Goal: Transaction & Acquisition: Book appointment/travel/reservation

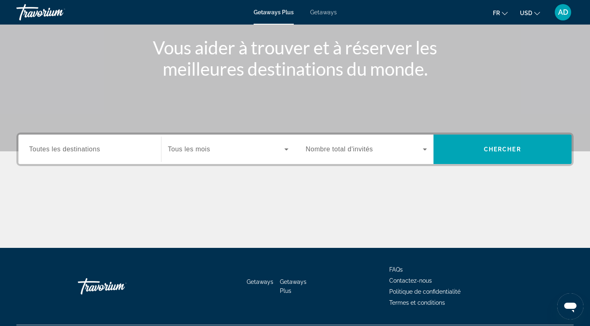
scroll to position [88, 0]
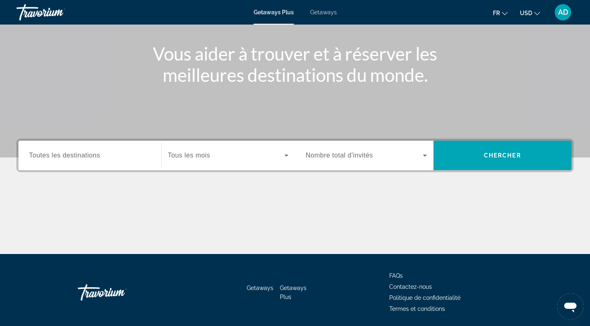
click at [120, 153] on input "Destination Toutes les destinations" at bounding box center [89, 156] width 121 height 10
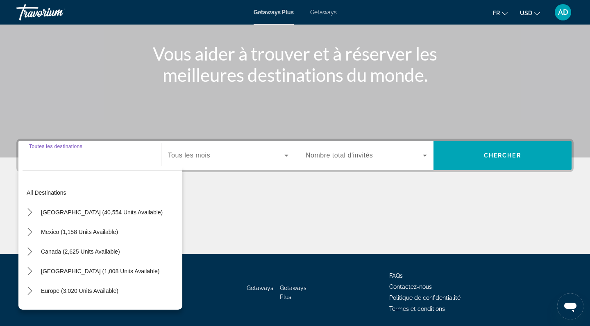
scroll to position [116, 0]
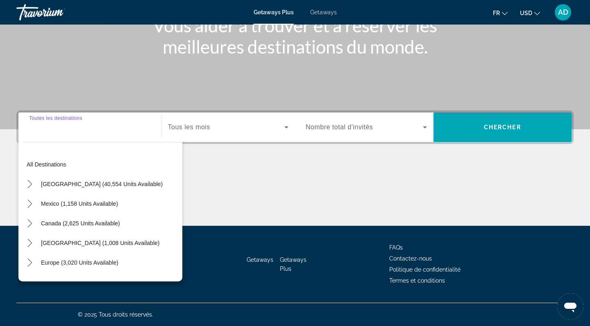
click at [72, 124] on input "Destination Toutes les destinations" at bounding box center [89, 128] width 121 height 10
click at [61, 128] on input "Destination Toutes les destinations" at bounding box center [89, 128] width 121 height 10
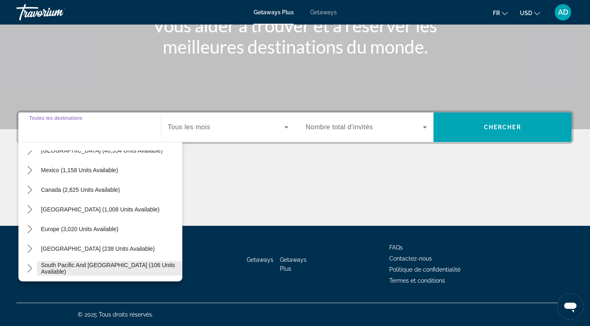
scroll to position [32, 0]
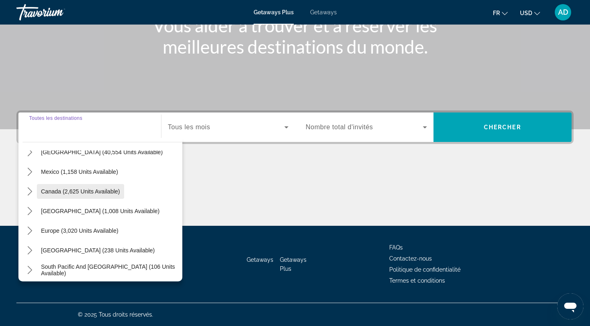
click at [81, 192] on span "Canada (2,625 units available)" at bounding box center [80, 191] width 79 height 7
type input "**********"
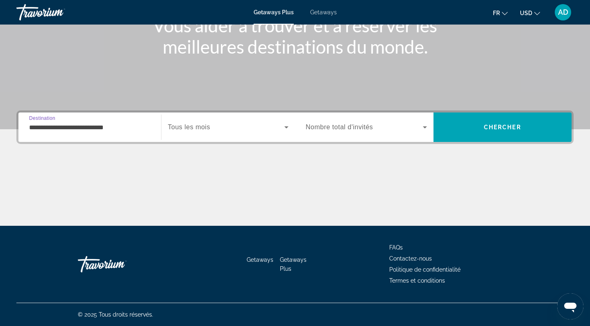
click at [371, 134] on div "Search widget" at bounding box center [366, 127] width 121 height 23
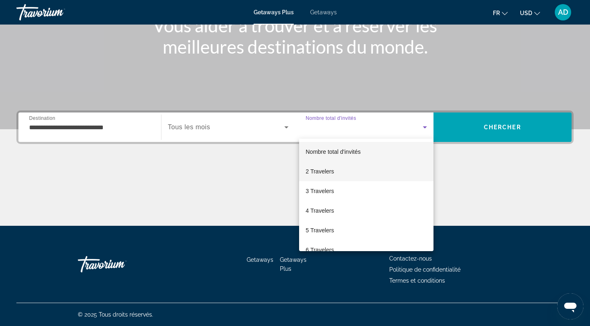
click at [348, 169] on mat-option "2 Travelers" at bounding box center [366, 172] width 134 height 20
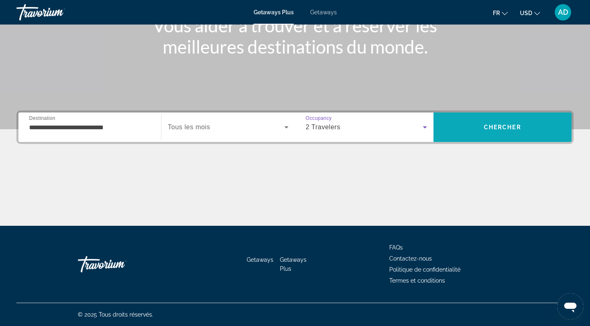
click at [463, 126] on span "Search" at bounding box center [502, 128] width 138 height 20
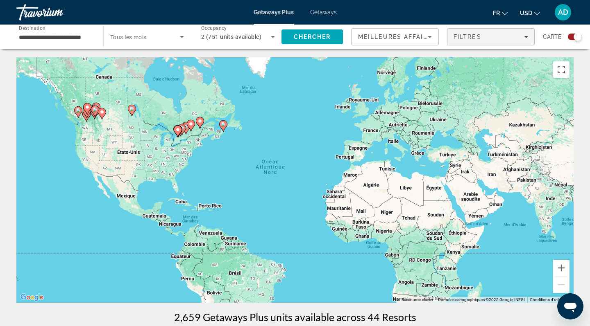
click at [477, 41] on span "Filters" at bounding box center [490, 37] width 87 height 20
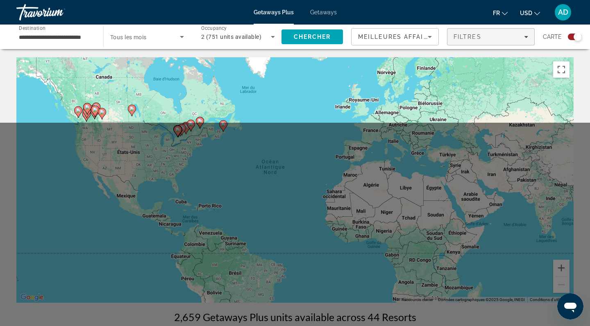
click at [530, 10] on span "USD" at bounding box center [526, 13] width 12 height 7
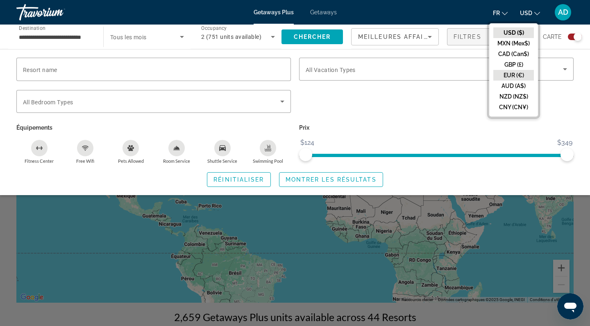
click at [509, 71] on button "EUR (€)" at bounding box center [513, 75] width 41 height 11
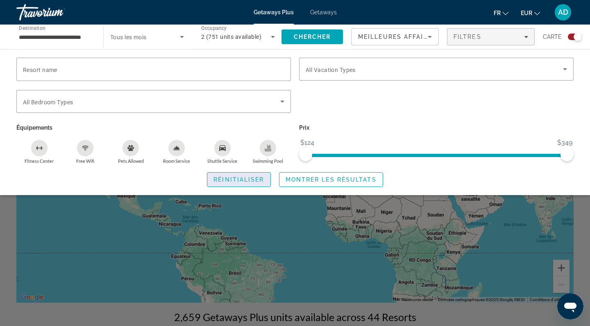
click at [255, 178] on span "Réinitialiser" at bounding box center [238, 180] width 50 height 7
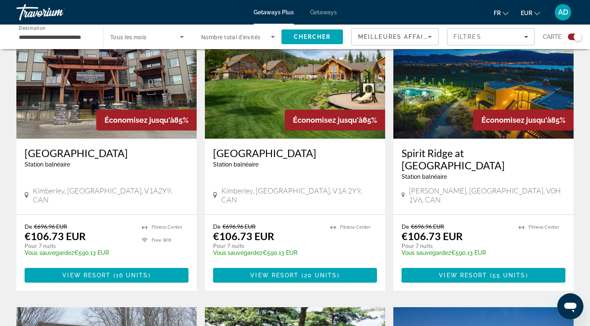
scroll to position [625, 0]
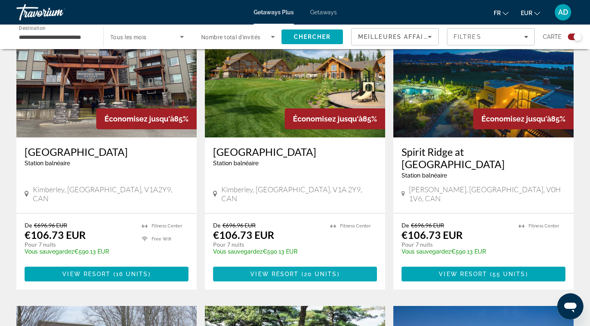
click at [322, 265] on span "Main content" at bounding box center [295, 275] width 164 height 20
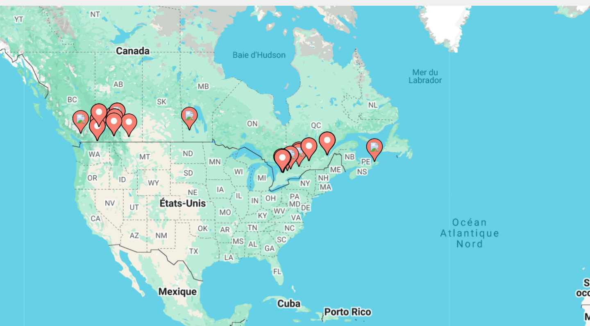
drag, startPoint x: 72, startPoint y: 53, endPoint x: 107, endPoint y: 55, distance: 35.3
click at [107, 57] on div "Pour activer le glissement avec le clavier, appuyez sur Alt+Entrée. Une fois ce…" at bounding box center [294, 180] width 557 height 246
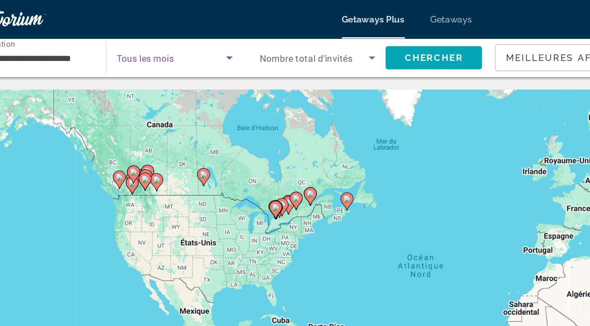
click at [131, 41] on span "Search widget" at bounding box center [145, 37] width 70 height 10
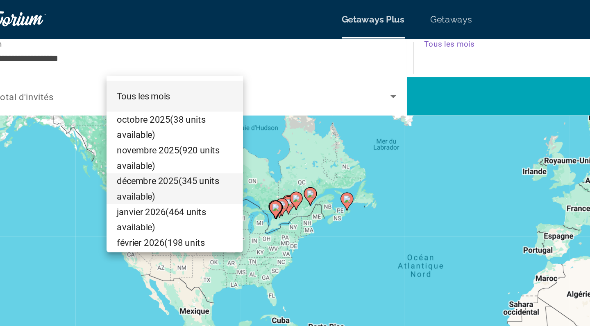
click at [110, 123] on span "[DATE] (345 units available)" at bounding box center [147, 121] width 74 height 20
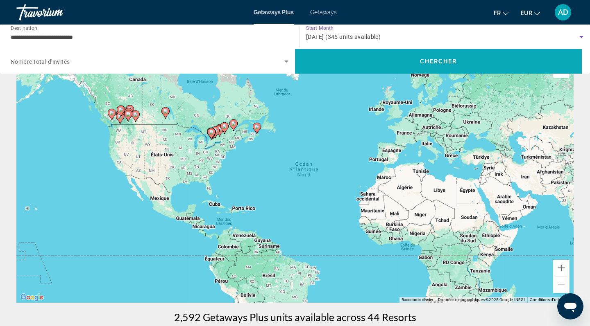
click at [438, 59] on span "Chercher" at bounding box center [438, 61] width 37 height 7
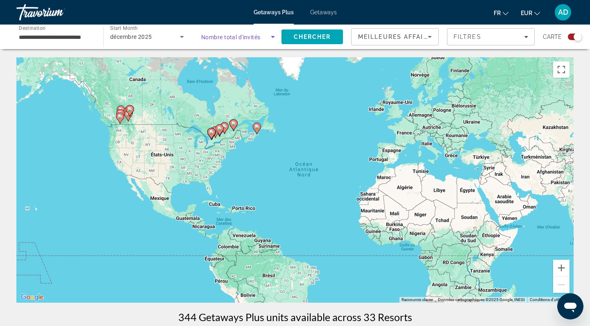
click at [263, 38] on span "Search widget" at bounding box center [236, 37] width 70 height 10
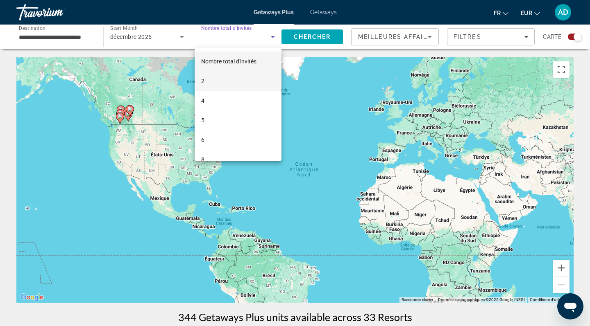
click at [240, 75] on mat-option "2" at bounding box center [238, 81] width 87 height 20
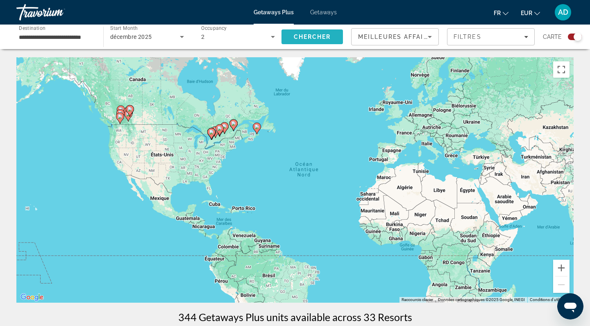
click at [315, 38] on span "Chercher" at bounding box center [312, 37] width 37 height 7
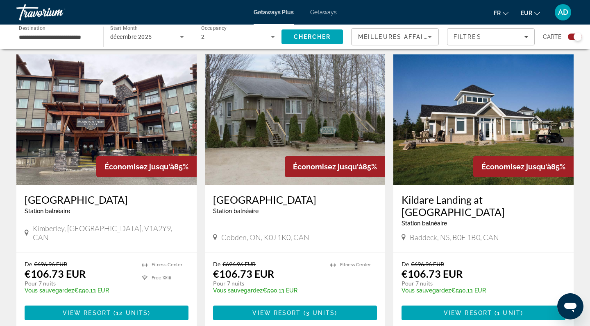
scroll to position [274, 0]
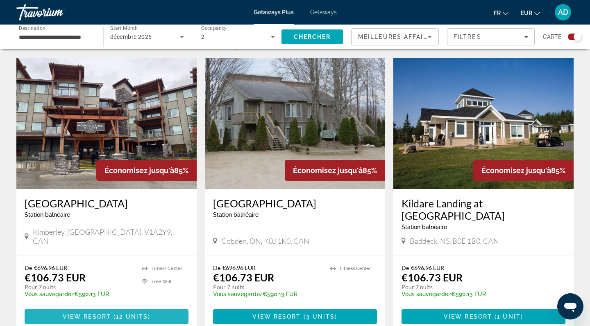
click at [88, 308] on span "Main content" at bounding box center [107, 317] width 164 height 20
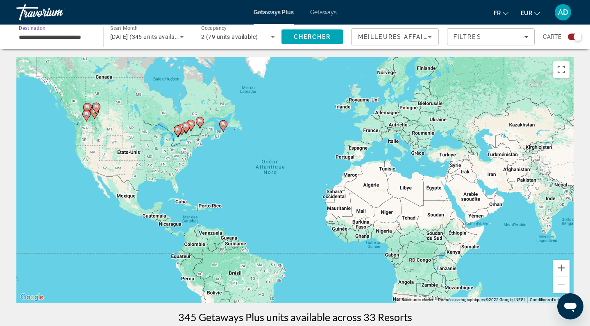
click at [62, 39] on input "**********" at bounding box center [56, 37] width 74 height 10
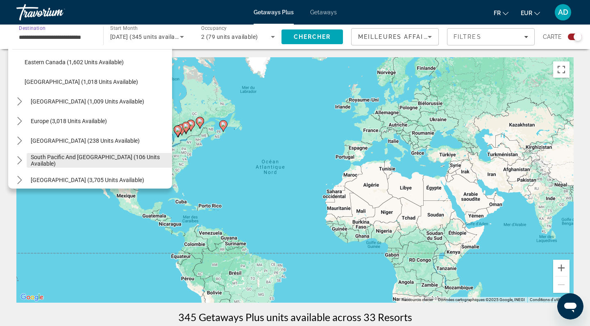
scroll to position [88, 0]
click at [16, 123] on icon "Toggle Europe (3,018 units available) submenu" at bounding box center [20, 122] width 8 height 8
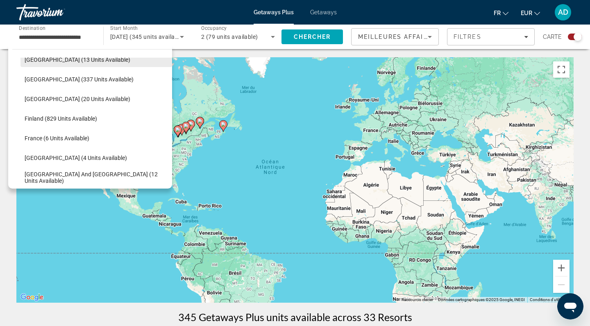
scroll to position [179, 0]
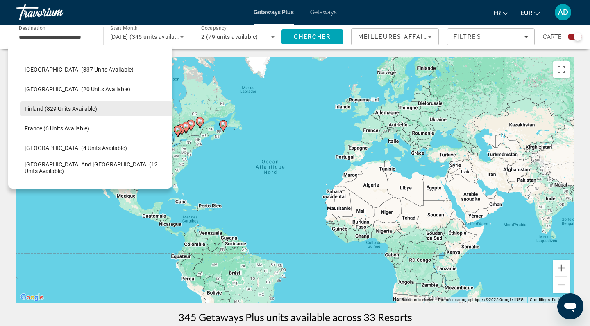
click at [52, 111] on span "Finland (829 units available)" at bounding box center [61, 109] width 72 height 7
type input "**********"
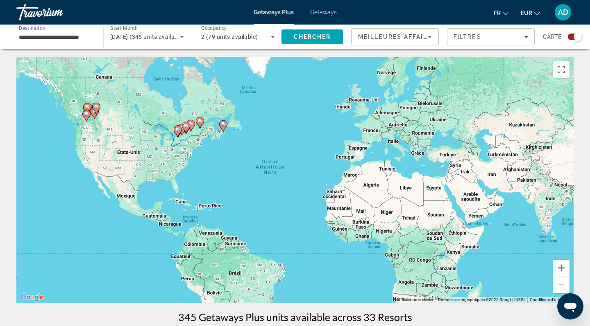
click at [74, 40] on input "**********" at bounding box center [56, 37] width 74 height 10
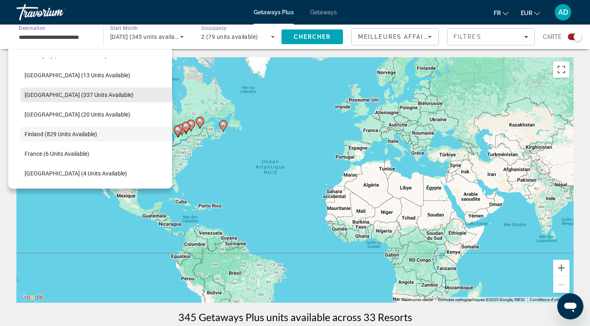
scroll to position [154, 0]
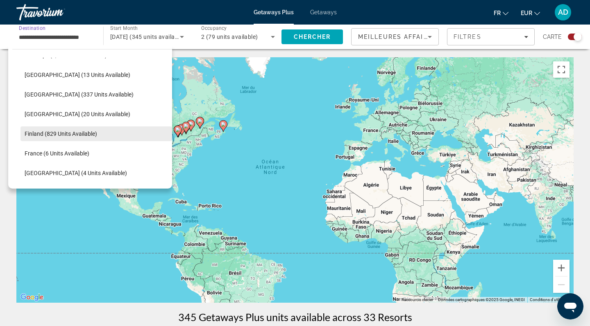
click at [75, 136] on span "Finland (829 units available)" at bounding box center [61, 134] width 72 height 7
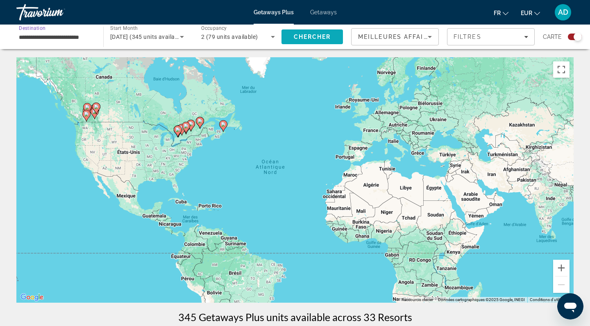
click at [306, 37] on span "Chercher" at bounding box center [312, 37] width 37 height 7
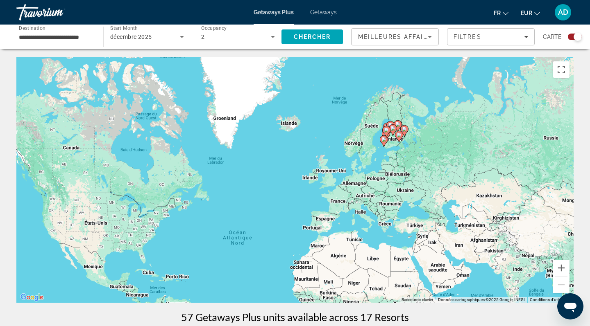
drag, startPoint x: 448, startPoint y: 84, endPoint x: 389, endPoint y: 179, distance: 111.9
click at [389, 179] on div "Pour activer le glissement avec le clavier, appuyez sur Alt+Entrée. Une fois ce…" at bounding box center [294, 180] width 557 height 246
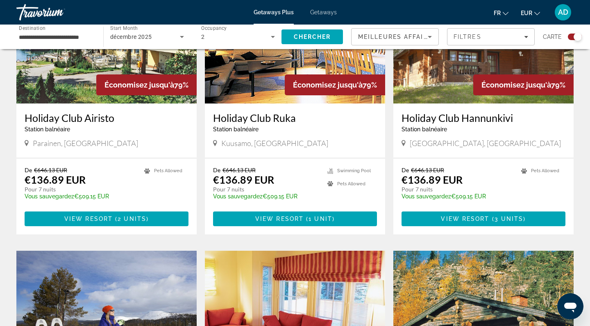
scroll to position [652, 0]
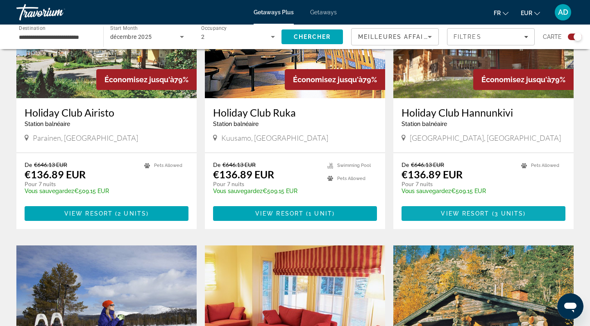
click at [503, 216] on span "3 units" at bounding box center [508, 214] width 29 height 7
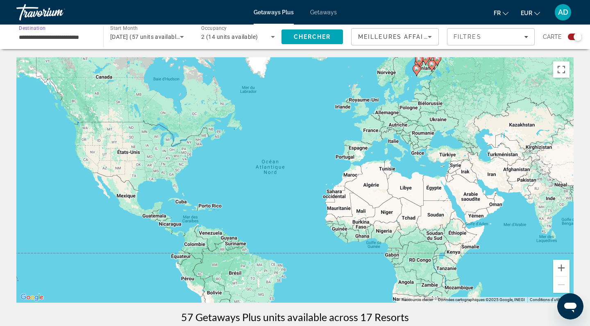
click at [43, 36] on input "**********" at bounding box center [56, 37] width 74 height 10
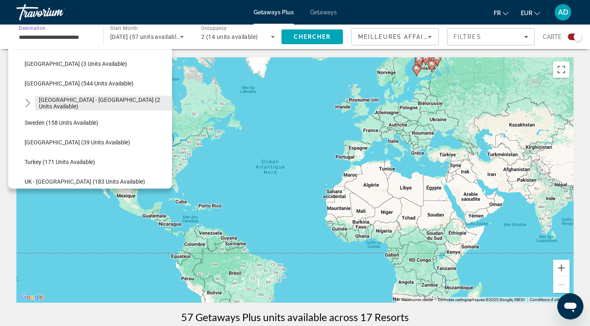
scroll to position [367, 0]
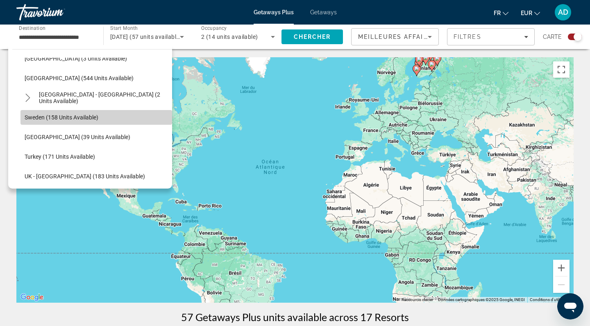
click at [45, 119] on span "Sweden (158 units available)" at bounding box center [62, 117] width 74 height 7
type input "**********"
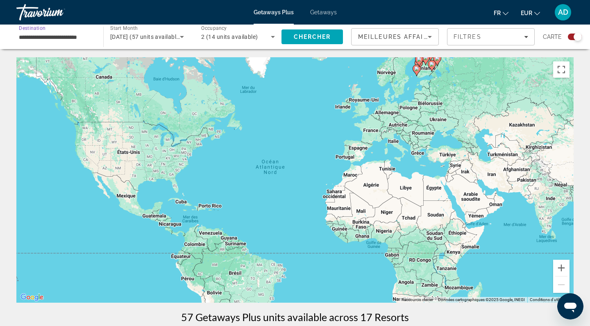
click at [150, 39] on span "[DATE] (57 units available)" at bounding box center [145, 37] width 71 height 7
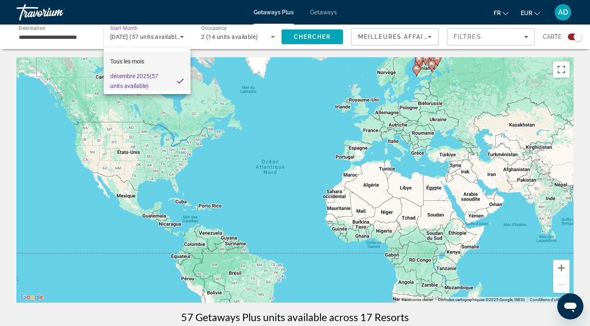
click at [157, 65] on mat-option "Tous les mois" at bounding box center [147, 62] width 87 height 20
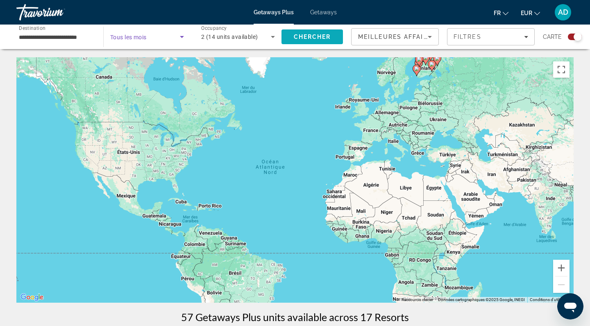
click at [324, 34] on span "Chercher" at bounding box center [312, 37] width 37 height 7
click at [159, 39] on span "Search widget" at bounding box center [145, 37] width 70 height 10
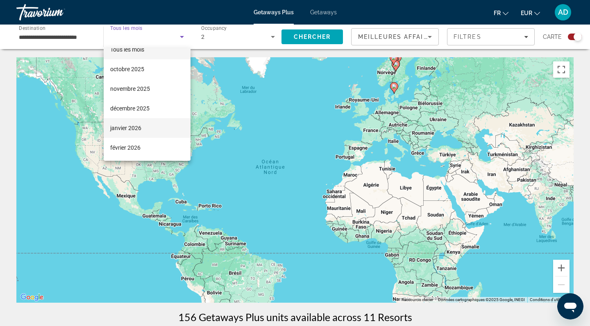
scroll to position [12, 0]
click at [147, 126] on mat-option "janvier 2026" at bounding box center [147, 128] width 87 height 20
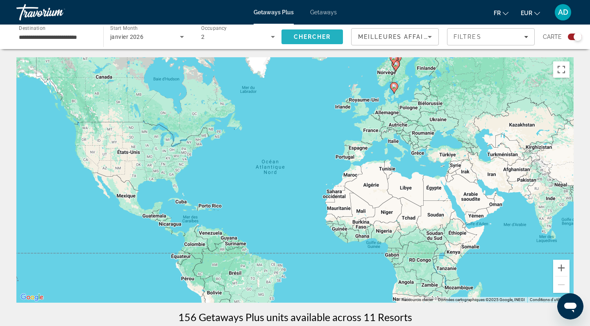
click at [299, 37] on span "Chercher" at bounding box center [312, 37] width 37 height 7
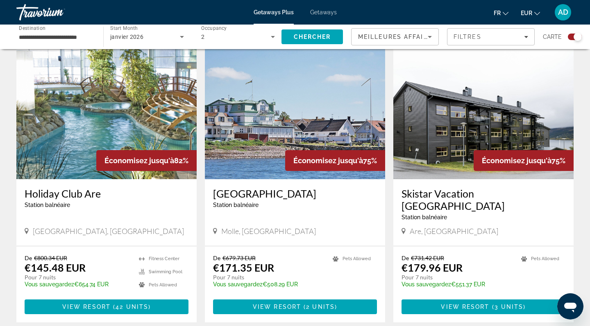
scroll to position [289, 0]
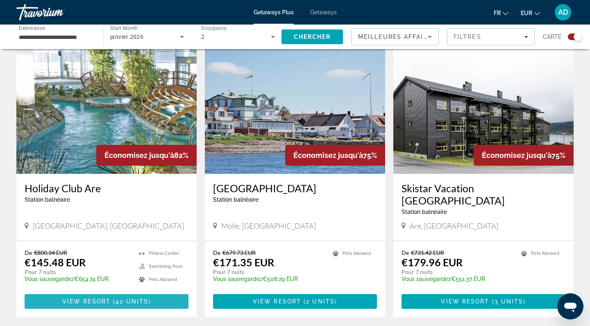
click at [116, 292] on span "Main content" at bounding box center [107, 302] width 164 height 20
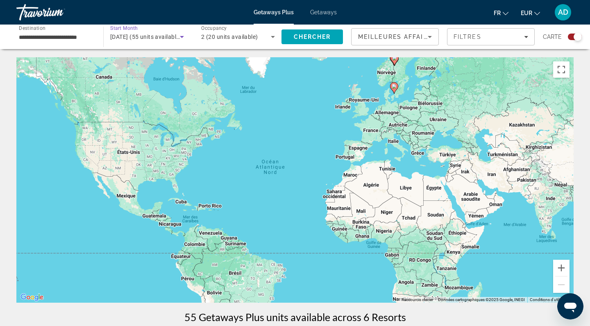
click at [139, 37] on span "[DATE] (55 units available)" at bounding box center [145, 37] width 71 height 7
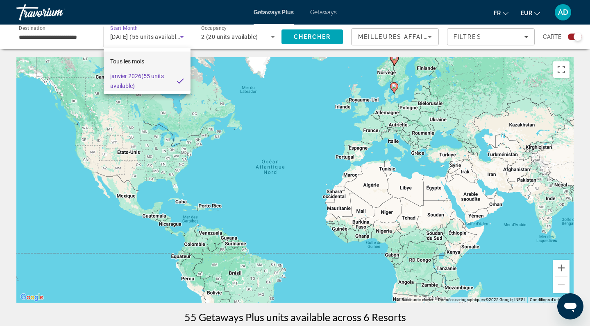
click at [142, 64] on span "Tous les mois" at bounding box center [127, 61] width 34 height 7
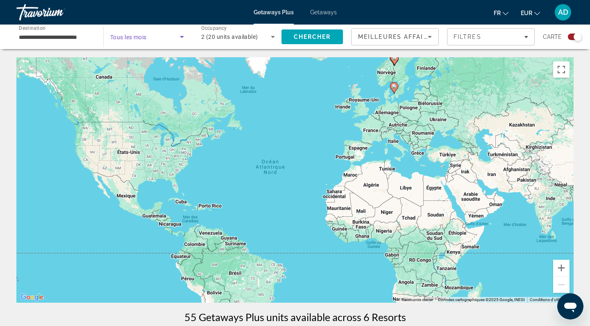
click at [142, 41] on span "Search widget" at bounding box center [145, 37] width 70 height 10
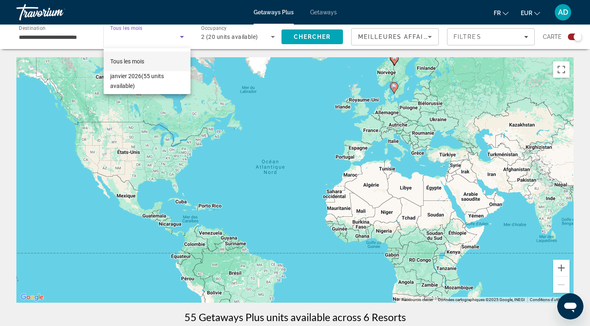
click at [224, 100] on div at bounding box center [295, 163] width 590 height 326
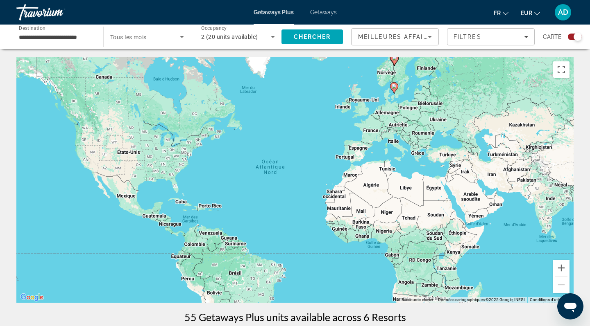
click at [173, 35] on span "Search widget" at bounding box center [145, 37] width 70 height 10
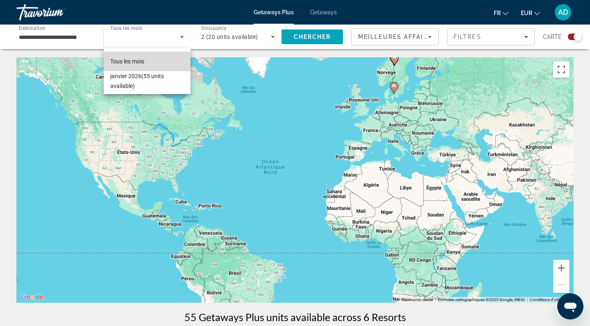
click at [150, 59] on mat-option "Tous les mois" at bounding box center [147, 62] width 87 height 20
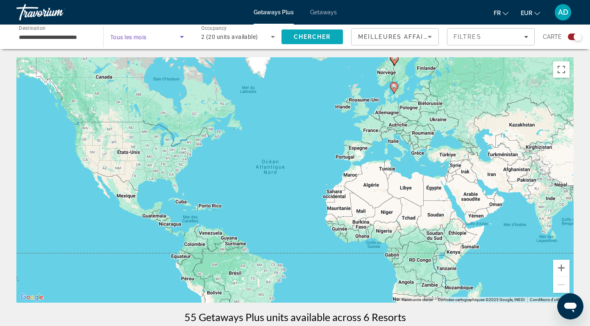
click at [306, 37] on span "Chercher" at bounding box center [312, 37] width 37 height 7
click at [156, 33] on span "Search widget" at bounding box center [145, 37] width 70 height 10
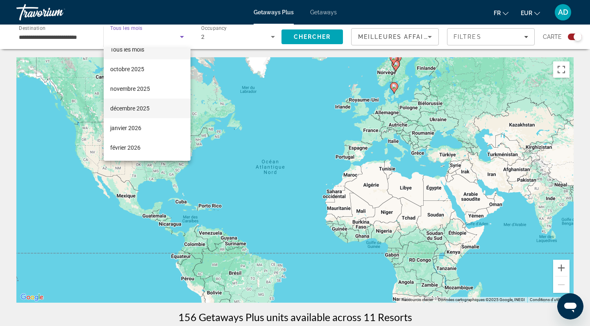
scroll to position [12, 0]
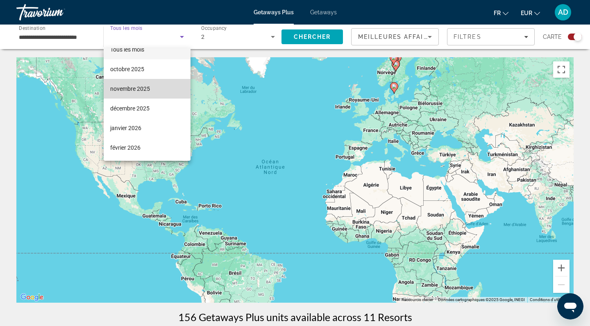
click at [140, 87] on span "novembre 2025" at bounding box center [130, 89] width 40 height 10
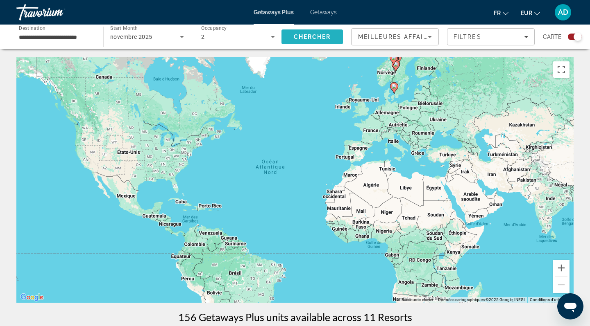
click at [302, 40] on span "Chercher" at bounding box center [312, 37] width 37 height 7
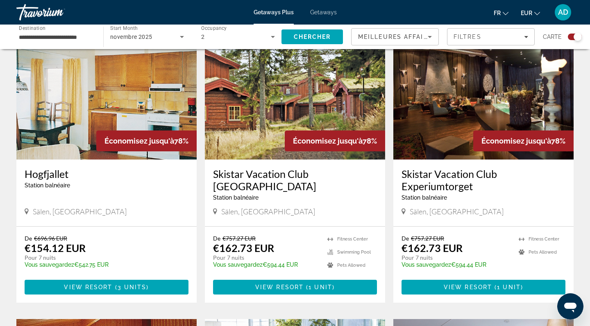
scroll to position [304, 0]
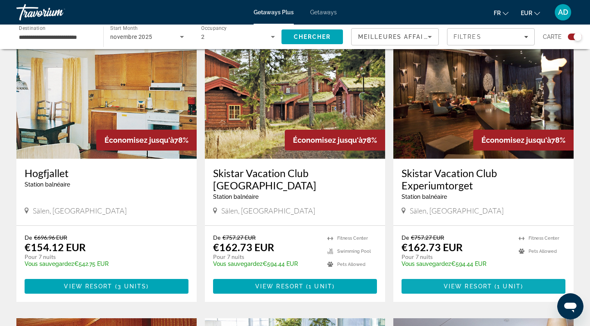
click at [433, 286] on span "Main content" at bounding box center [483, 287] width 164 height 20
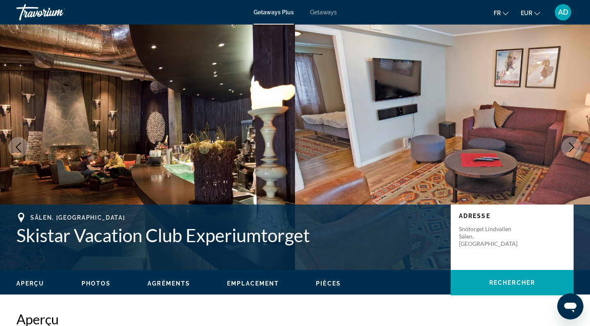
click at [480, 152] on img "Main content" at bounding box center [442, 148] width 295 height 246
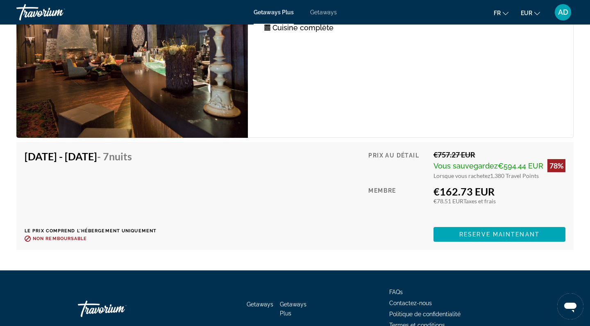
scroll to position [1514, 0]
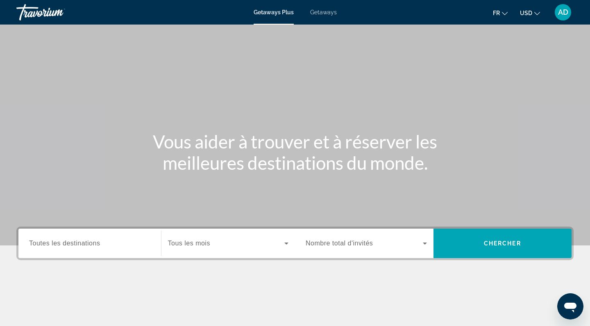
click at [527, 13] on span "USD" at bounding box center [526, 13] width 12 height 7
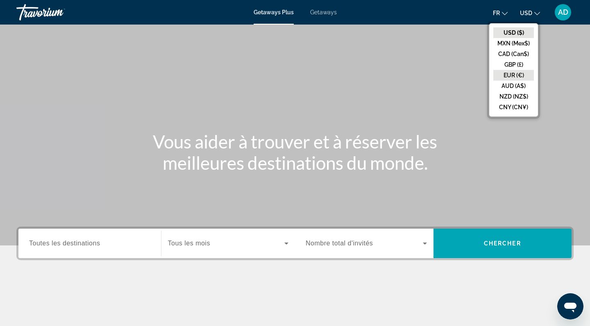
click at [511, 75] on button "EUR (€)" at bounding box center [513, 75] width 41 height 11
